Goal: Find contact information: Find contact information

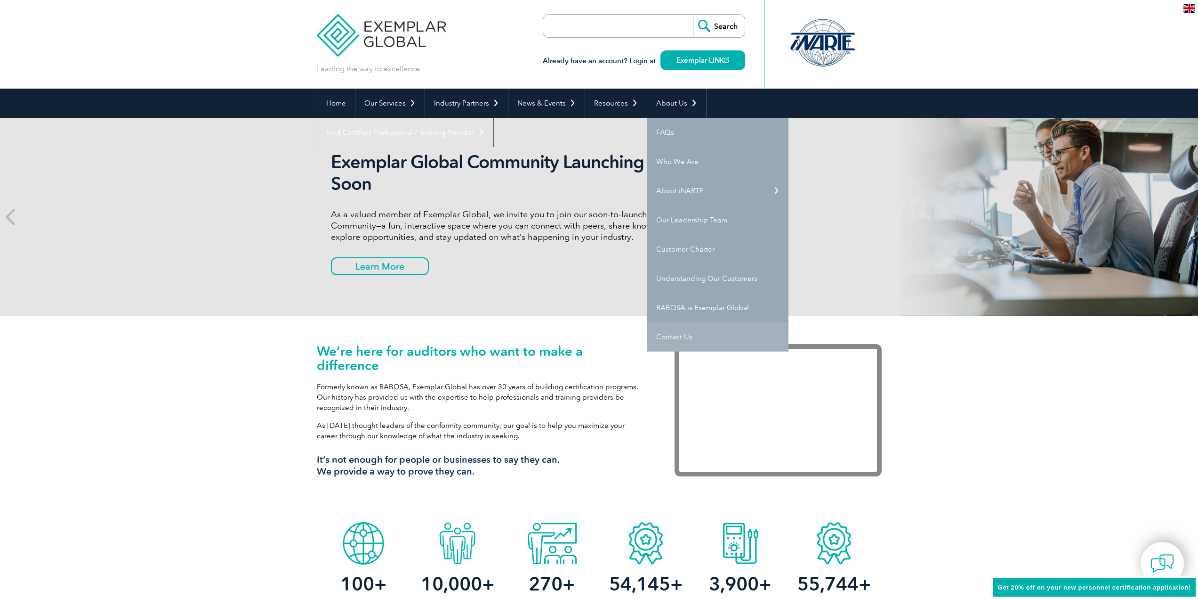
click at [675, 340] on link "Contact Us" at bounding box center [718, 336] width 141 height 29
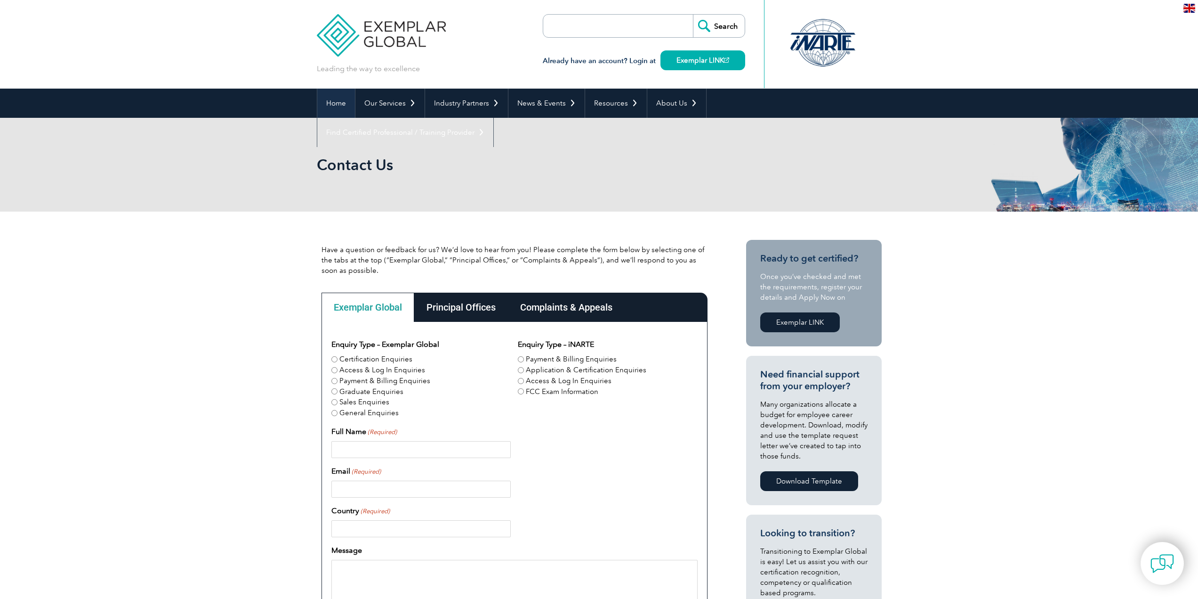
click at [343, 102] on link "Home" at bounding box center [336, 103] width 38 height 29
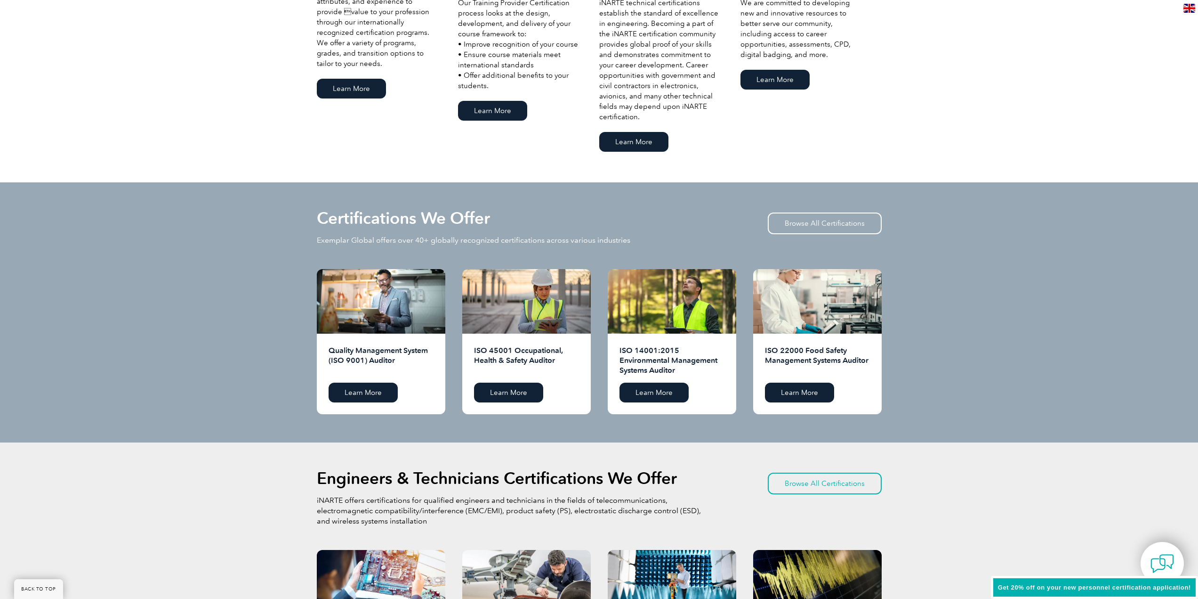
scroll to position [753, 0]
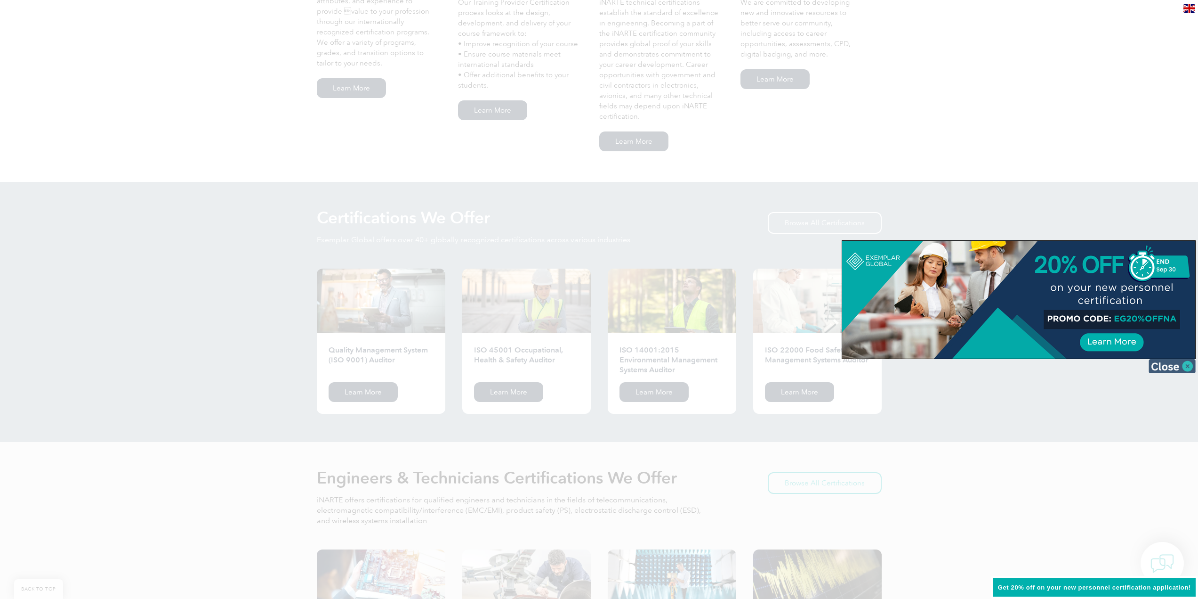
click at [1186, 366] on img at bounding box center [1172, 366] width 47 height 14
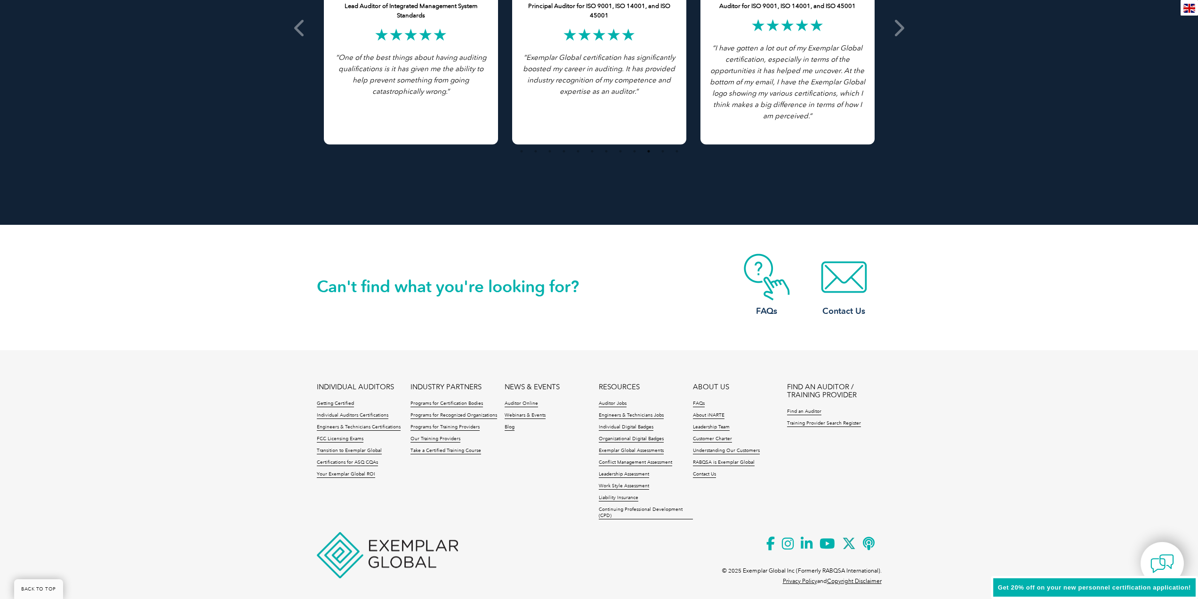
scroll to position [1986, 0]
